Goal: Information Seeking & Learning: Check status

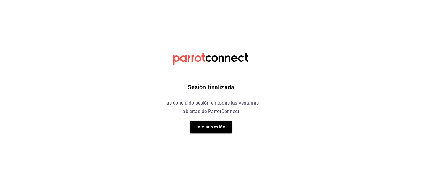
click at [203, 128] on button "Iniciar sesión" at bounding box center [211, 127] width 42 height 13
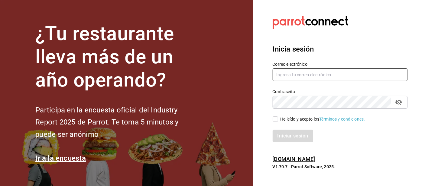
click at [291, 81] on input "text" at bounding box center [340, 75] width 135 height 13
type input "Irenehernandezalvarado@outlook.com"
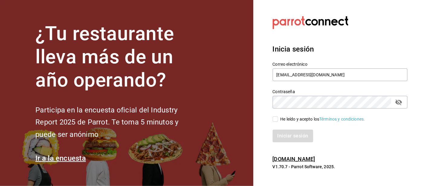
click at [276, 122] on input "He leído y acepto los Términos y condiciones." at bounding box center [275, 119] width 5 height 5
checkbox input "true"
click at [290, 143] on button "Iniciar sesión" at bounding box center [293, 136] width 41 height 13
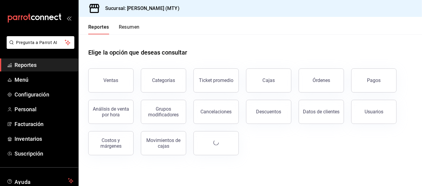
click at [129, 30] on button "Resumen" at bounding box center [129, 29] width 21 height 10
click at [128, 28] on html "Pregunta a Parrot AI Reportes Menú Configuración Personal Facturación Inventari…" at bounding box center [211, 93] width 422 height 186
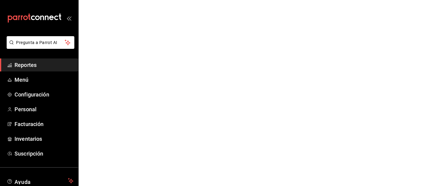
click at [129, 0] on html "Pregunta a Parrot AI Reportes Menú Configuración Personal Facturación Inventari…" at bounding box center [211, 0] width 422 height 0
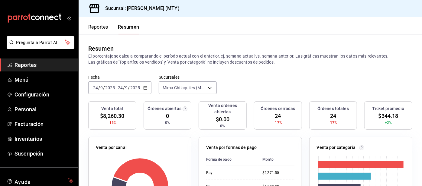
click at [97, 27] on button "Reportes" at bounding box center [98, 29] width 20 height 10
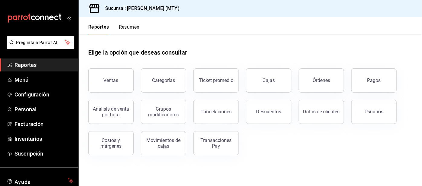
click at [365, 77] on button "Pagos" at bounding box center [373, 81] width 45 height 24
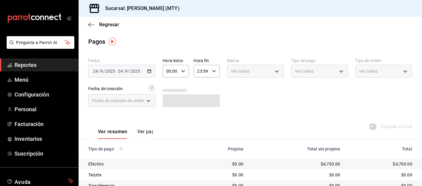
click at [299, 71] on span "Ver todos" at bounding box center [304, 71] width 18 height 6
click at [310, 73] on body "Pregunta a Parrot AI Reportes Menú Configuración Personal Facturación Inventari…" at bounding box center [211, 93] width 422 height 186
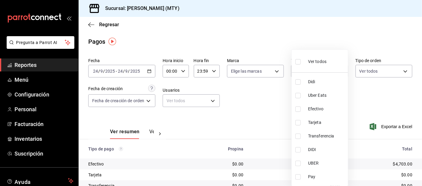
click at [300, 82] on input "checkbox" at bounding box center [297, 81] width 5 height 5
checkbox input "true"
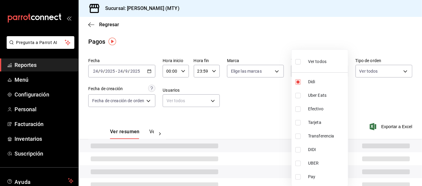
type input "ac2aad4e-3626-4df0-8b49-5bb49559922d"
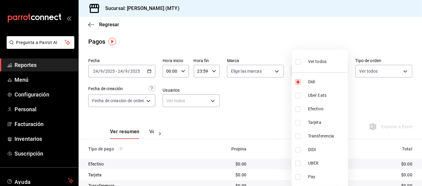
click at [298, 97] on input "checkbox" at bounding box center [297, 95] width 5 height 5
checkbox input "true"
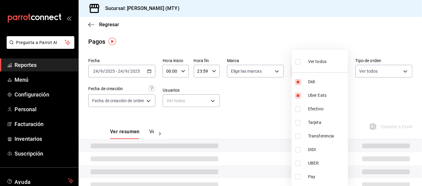
type input "ac2aad4e-3626-4df0-8b49-5bb49559922d,3386c666-a0b3-47d5-beef-c54dce93463a"
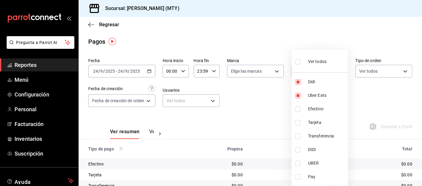
click at [300, 178] on input "checkbox" at bounding box center [297, 177] width 5 height 5
checkbox input "true"
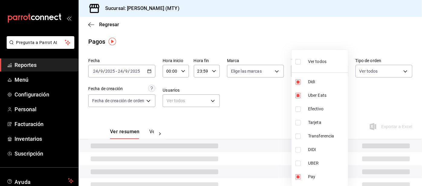
type input "ac2aad4e-3626-4df0-8b49-5bb49559922d,3386c666-a0b3-47d5-beef-c54dce93463a,f6d9e…"
click at [259, 118] on div at bounding box center [211, 93] width 422 height 186
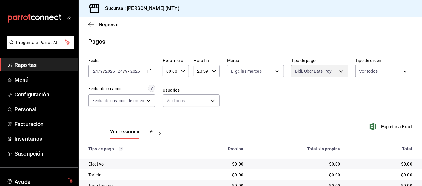
scroll to position [51, 0]
